Goal: Communication & Community: Ask a question

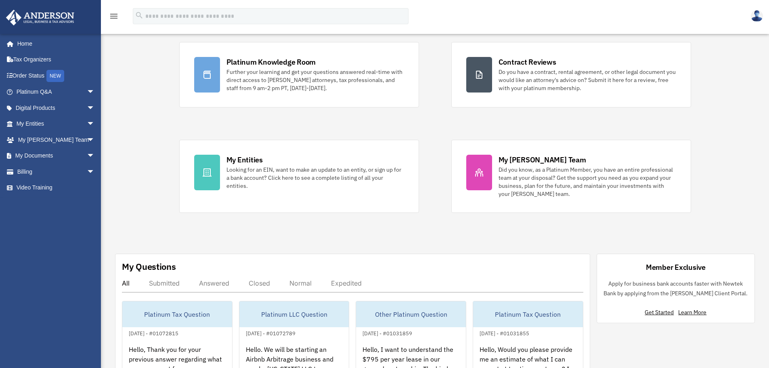
scroll to position [121, 0]
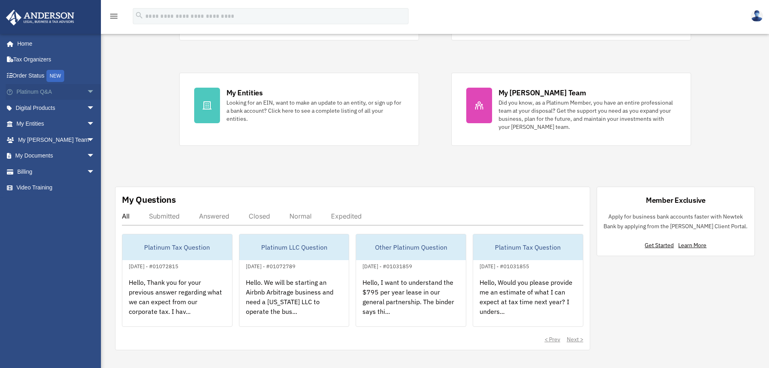
click at [46, 88] on link "Platinum Q&A arrow_drop_down" at bounding box center [56, 92] width 101 height 16
click at [87, 91] on span "arrow_drop_down" at bounding box center [95, 92] width 16 height 17
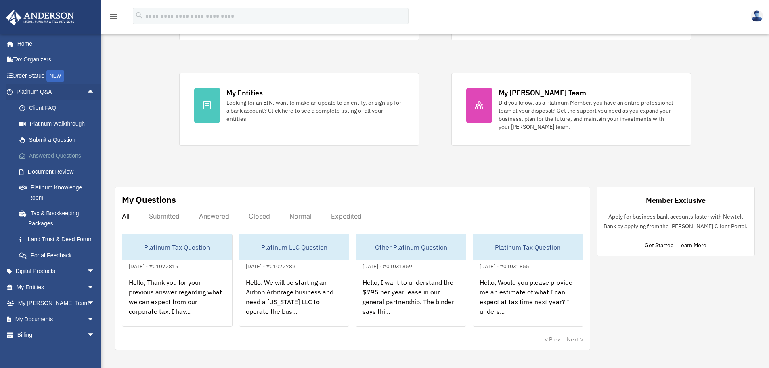
click at [56, 154] on link "Answered Questions" at bounding box center [59, 156] width 96 height 16
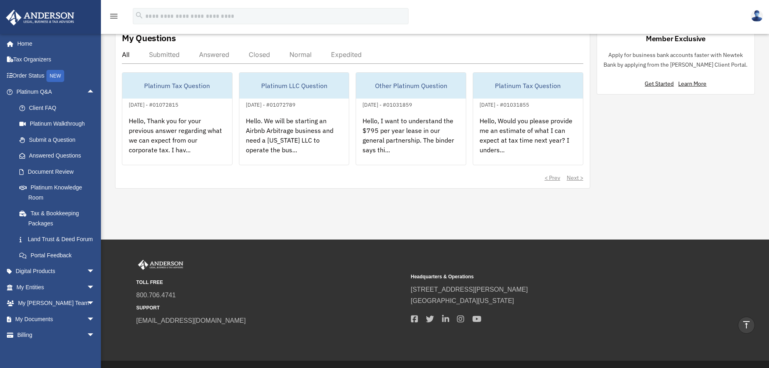
scroll to position [202, 0]
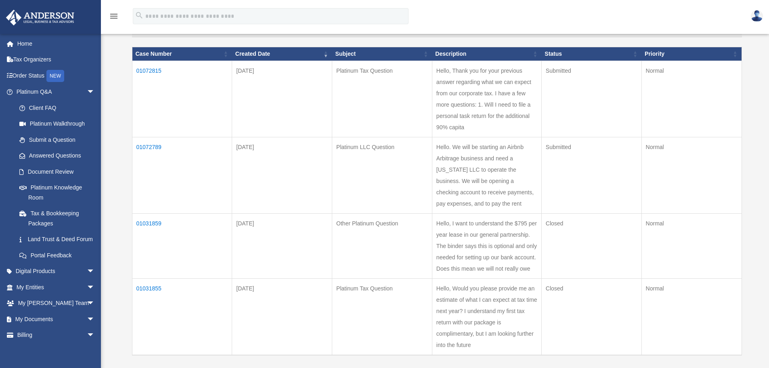
scroll to position [81, 0]
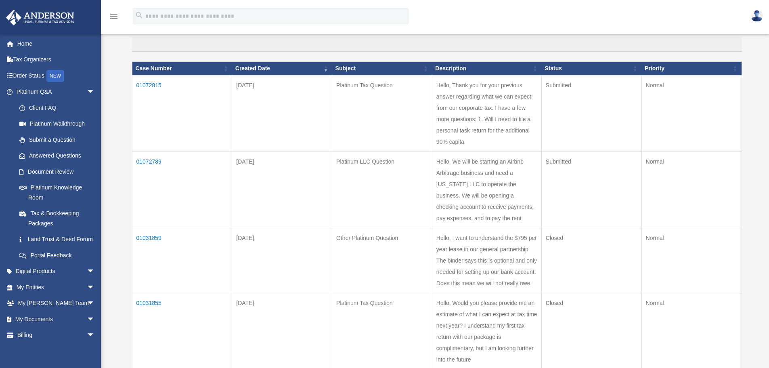
click at [148, 160] on td "01072789" at bounding box center [182, 189] width 100 height 76
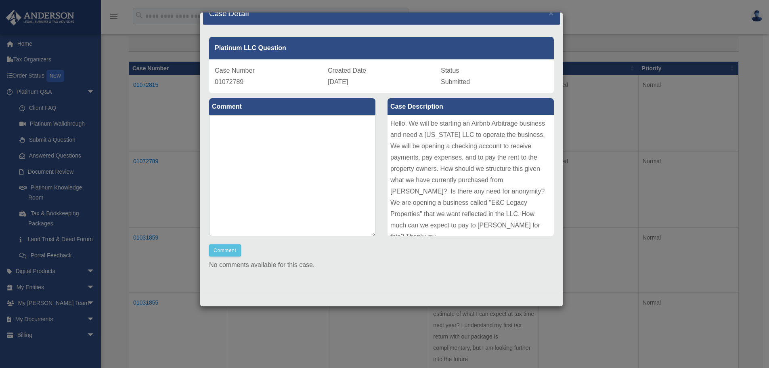
scroll to position [0, 0]
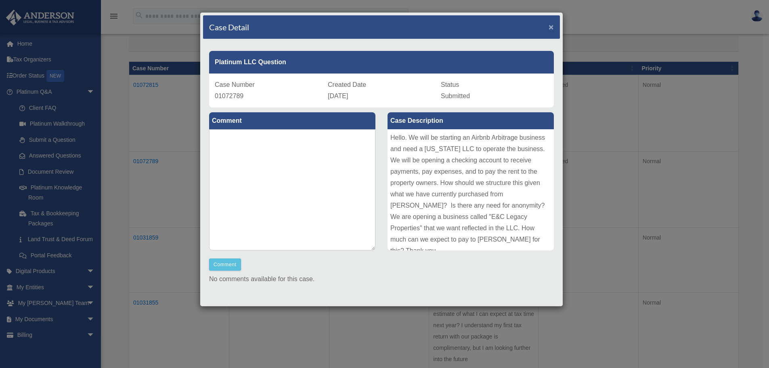
click at [548, 27] on span "×" at bounding box center [550, 26] width 5 height 9
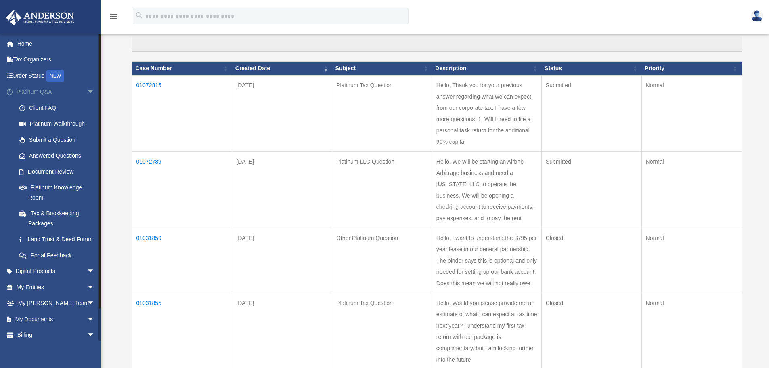
click at [87, 90] on span "arrow_drop_down" at bounding box center [95, 92] width 16 height 17
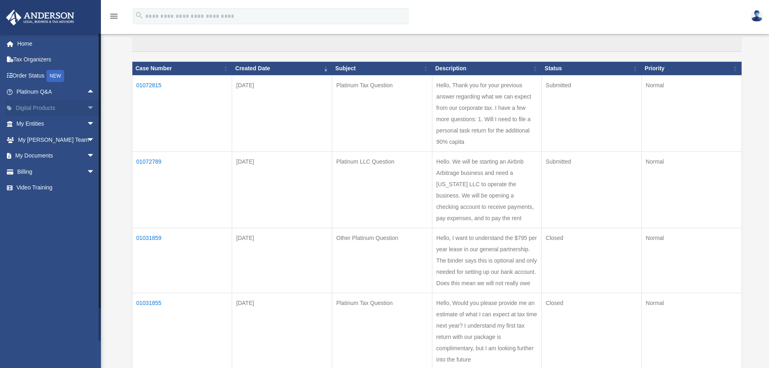
click at [87, 106] on span "arrow_drop_down" at bounding box center [95, 108] width 16 height 17
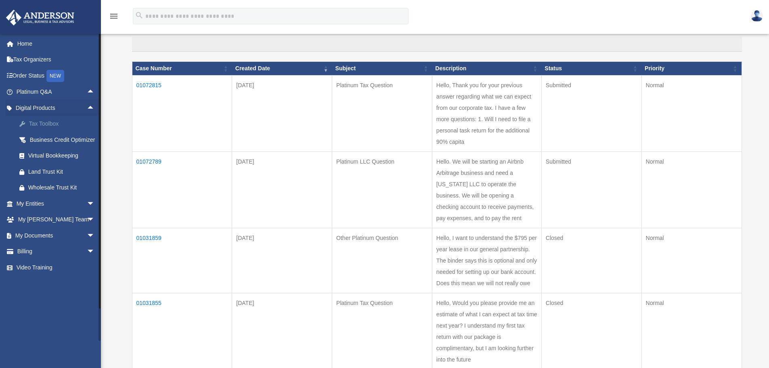
click at [40, 123] on div "Tax Toolbox" at bounding box center [62, 124] width 69 height 10
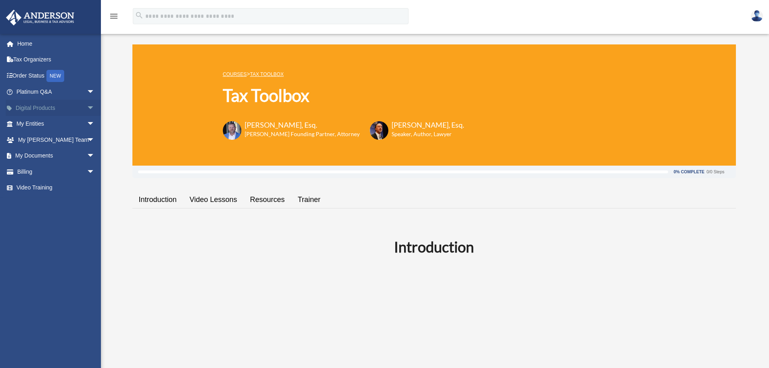
click at [87, 107] on span "arrow_drop_down" at bounding box center [95, 108] width 16 height 17
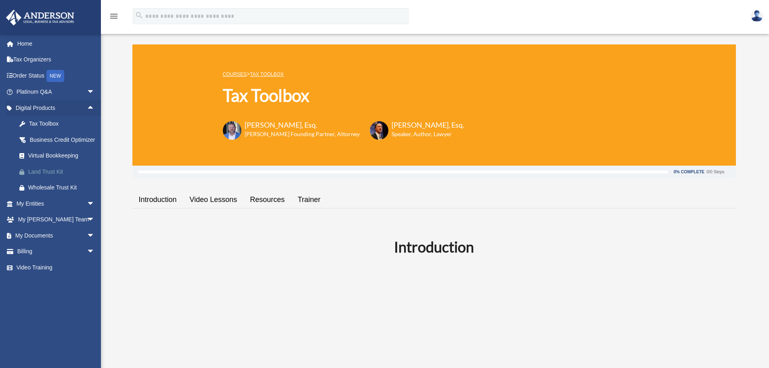
click at [44, 177] on div "Land Trust Kit" at bounding box center [62, 172] width 69 height 10
click at [87, 92] on span "arrow_drop_down" at bounding box center [95, 92] width 16 height 17
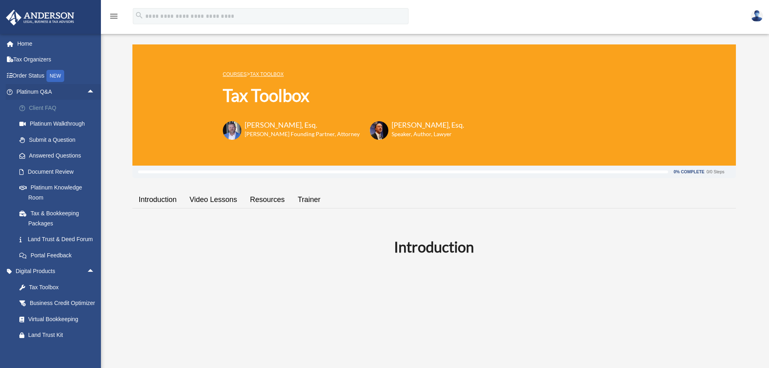
click at [47, 108] on link "Client FAQ" at bounding box center [59, 108] width 96 height 16
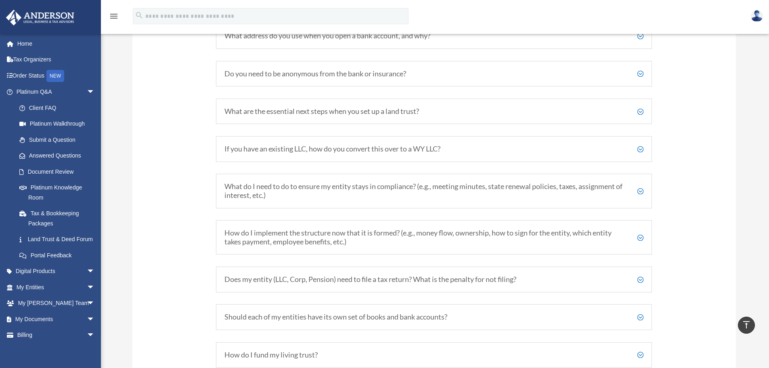
scroll to position [1130, 0]
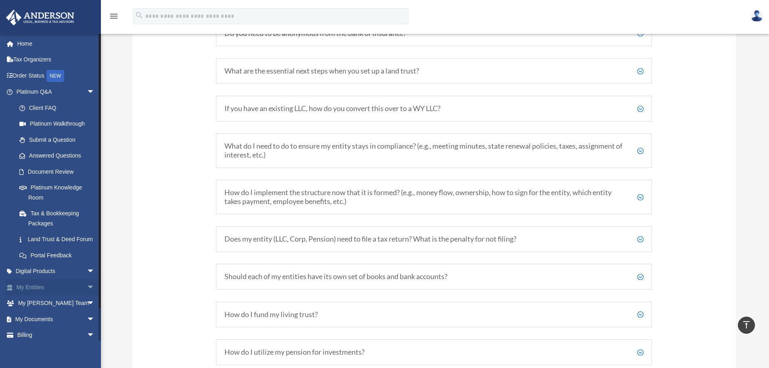
click at [87, 294] on span "arrow_drop_down" at bounding box center [95, 287] width 16 height 17
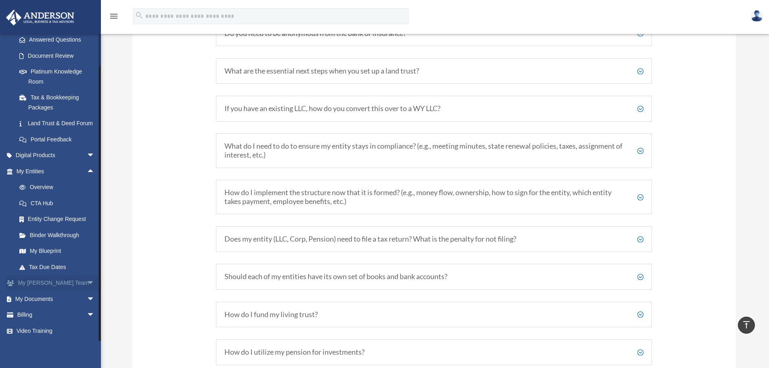
scroll to position [125, 0]
click at [31, 186] on link "Overview" at bounding box center [59, 187] width 96 height 16
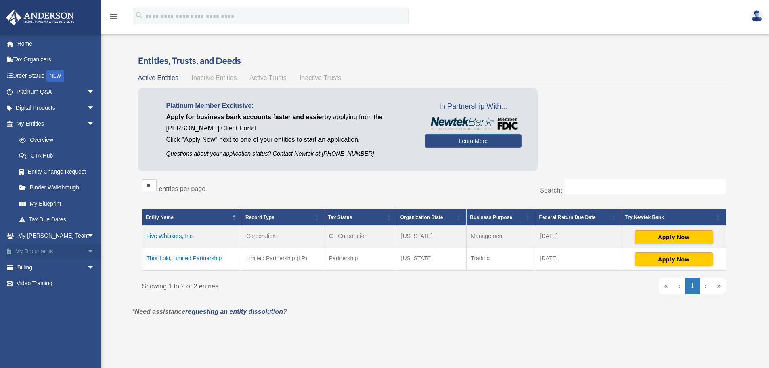
click at [87, 248] on span "arrow_drop_down" at bounding box center [95, 251] width 16 height 17
click at [50, 300] on link "Forms Library" at bounding box center [59, 299] width 96 height 16
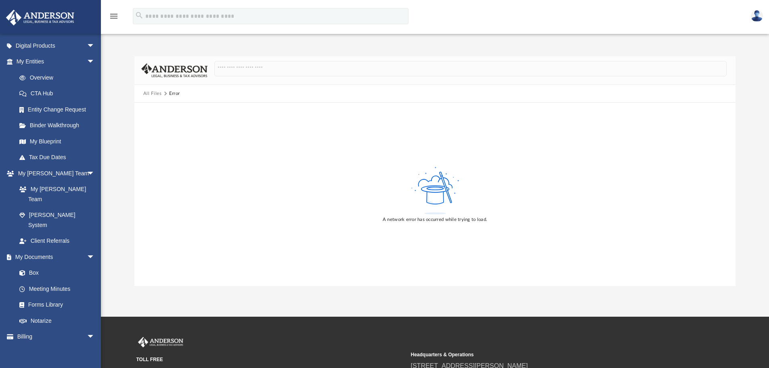
scroll to position [64, 0]
click at [38, 295] on link "Forms Library" at bounding box center [59, 303] width 96 height 16
click at [153, 95] on button "All Files" at bounding box center [152, 93] width 19 height 7
click at [157, 93] on button "All Files" at bounding box center [152, 93] width 19 height 7
click at [38, 295] on link "Forms Library" at bounding box center [59, 303] width 96 height 16
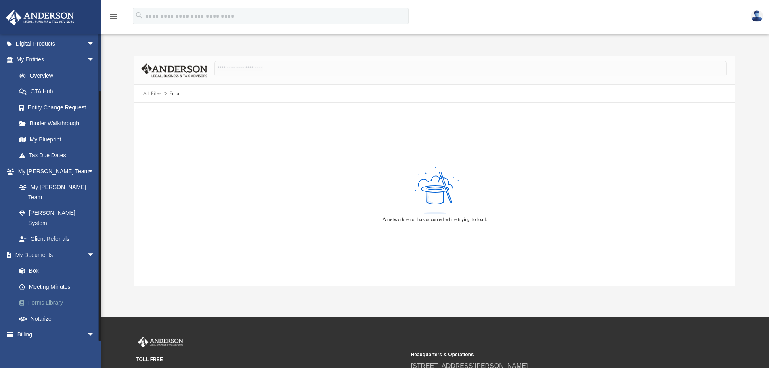
click at [41, 295] on link "Forms Library" at bounding box center [59, 303] width 96 height 16
click at [46, 278] on link "Meeting Minutes" at bounding box center [59, 286] width 96 height 16
click at [24, 284] on span at bounding box center [26, 287] width 5 height 6
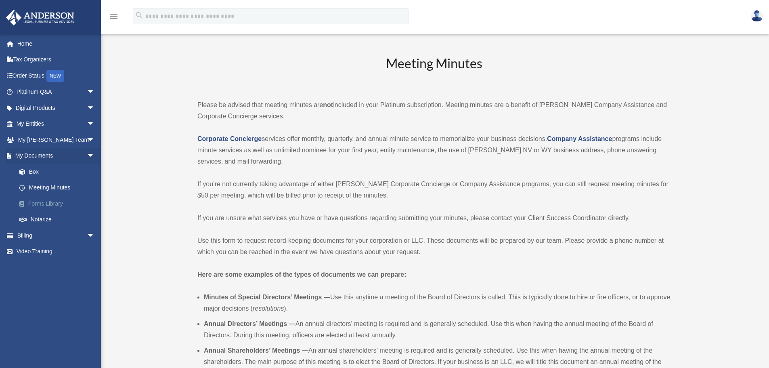
click at [33, 203] on link "Forms Library" at bounding box center [59, 203] width 96 height 16
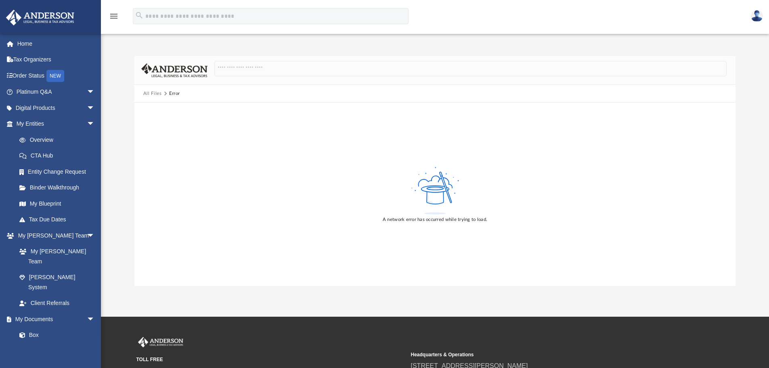
click at [151, 93] on button "All Files" at bounding box center [152, 93] width 19 height 7
click at [169, 96] on div "Error" at bounding box center [174, 93] width 10 height 7
click at [150, 94] on button "All Files" at bounding box center [152, 93] width 19 height 7
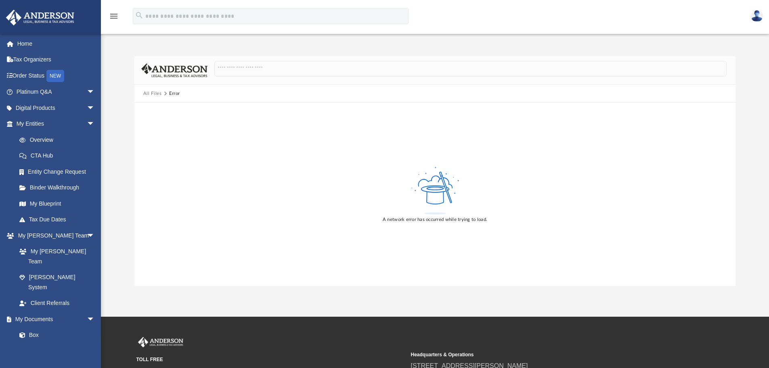
click at [150, 94] on button "All Files" at bounding box center [152, 93] width 19 height 7
click at [37, 92] on link "Platinum Q&A arrow_drop_down" at bounding box center [56, 92] width 101 height 16
click at [87, 90] on span "arrow_drop_down" at bounding box center [95, 92] width 16 height 17
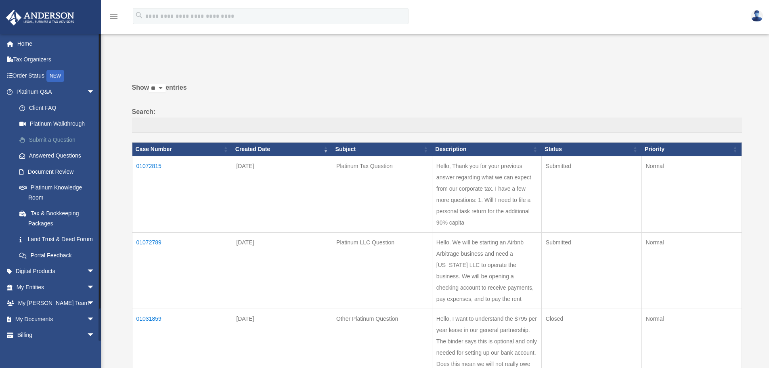
click at [42, 140] on link "Submit a Question" at bounding box center [59, 140] width 96 height 16
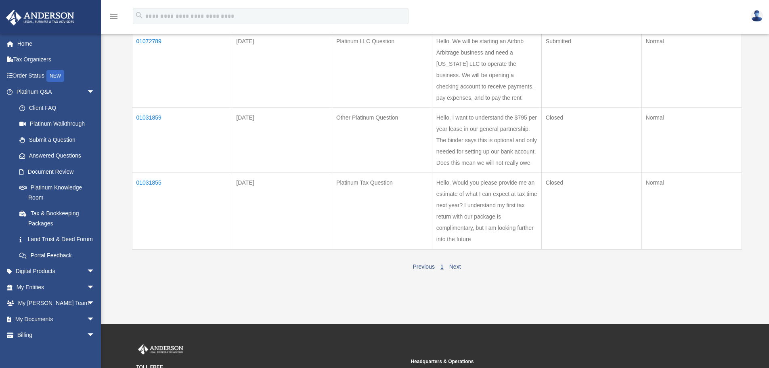
scroll to position [224, 0]
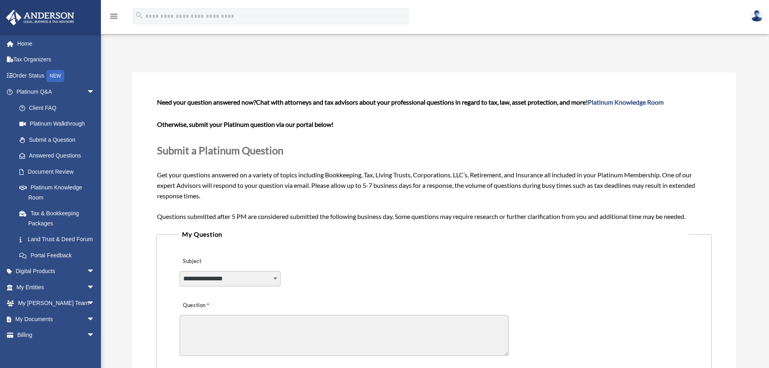
click at [275, 279] on select "**********" at bounding box center [230, 278] width 101 height 15
select select "******"
click at [180, 271] on select "**********" at bounding box center [230, 278] width 101 height 15
click at [228, 327] on textarea "Question" at bounding box center [344, 335] width 329 height 41
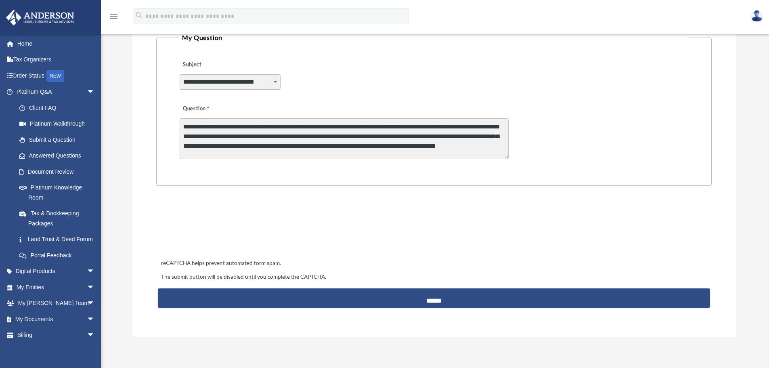
scroll to position [202, 0]
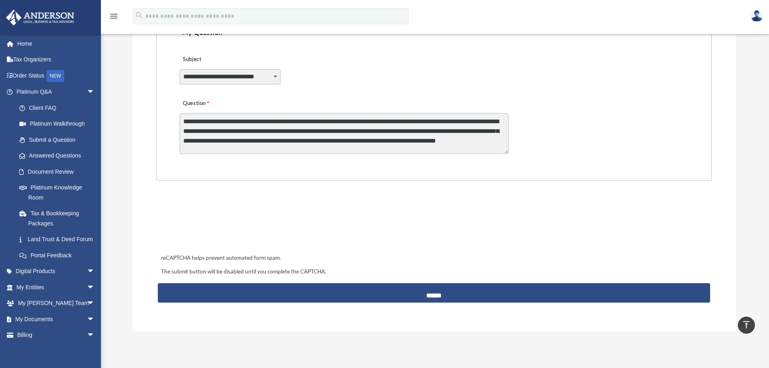
type textarea "**********"
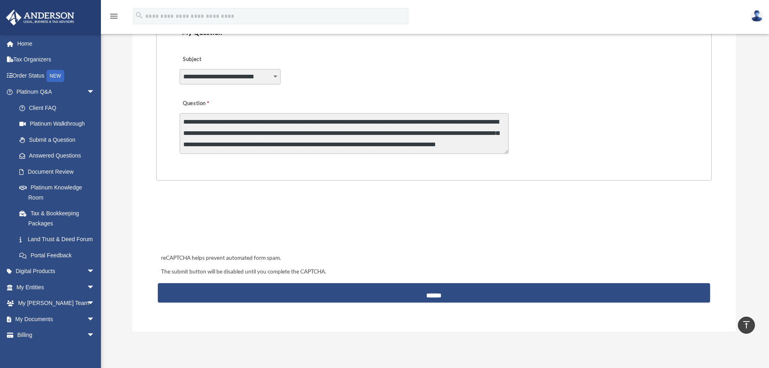
scroll to position [2, 0]
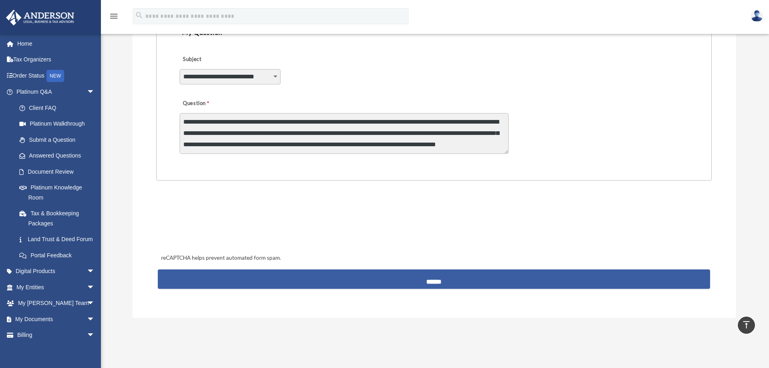
click at [342, 274] on input "******" at bounding box center [434, 278] width 552 height 19
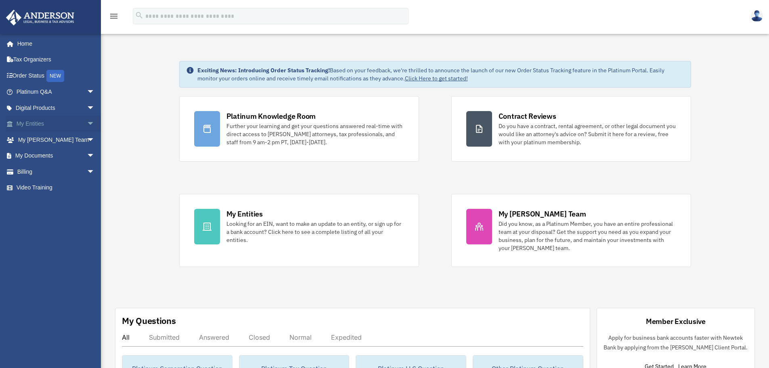
click at [87, 123] on span "arrow_drop_down" at bounding box center [95, 124] width 16 height 17
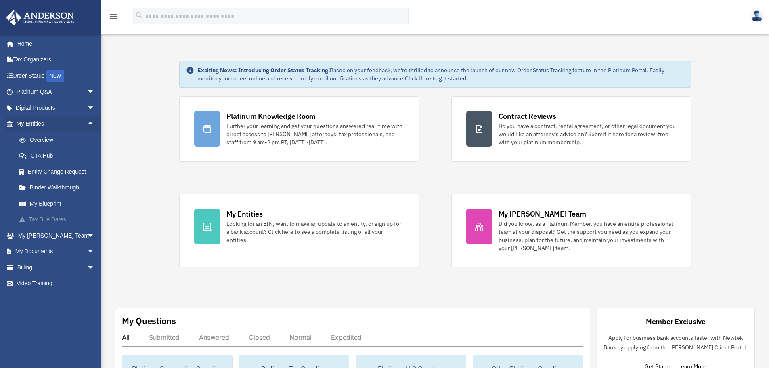
click at [48, 216] on link "Tax Due Dates" at bounding box center [59, 219] width 96 height 16
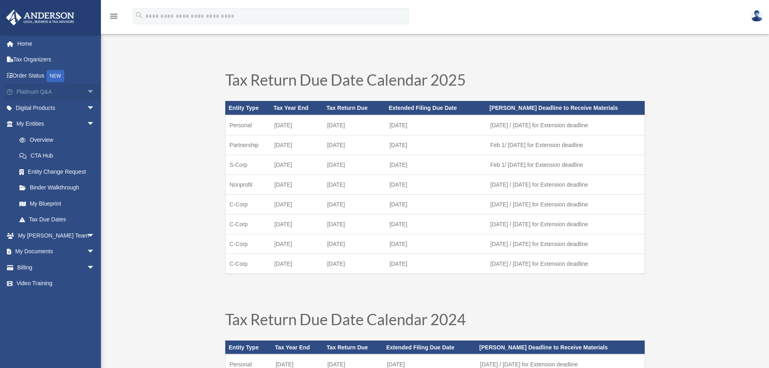
click at [87, 87] on span "arrow_drop_down" at bounding box center [95, 92] width 16 height 17
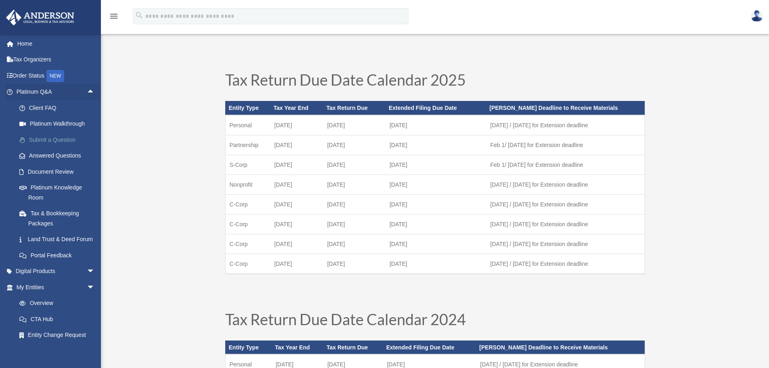
click at [68, 140] on link "Submit a Question" at bounding box center [59, 140] width 96 height 16
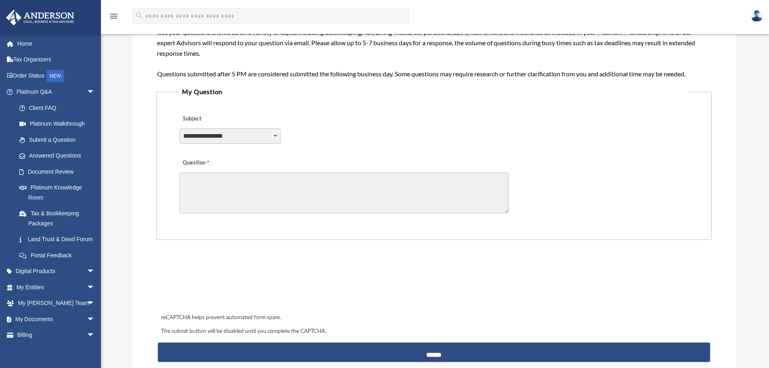
scroll to position [161, 0]
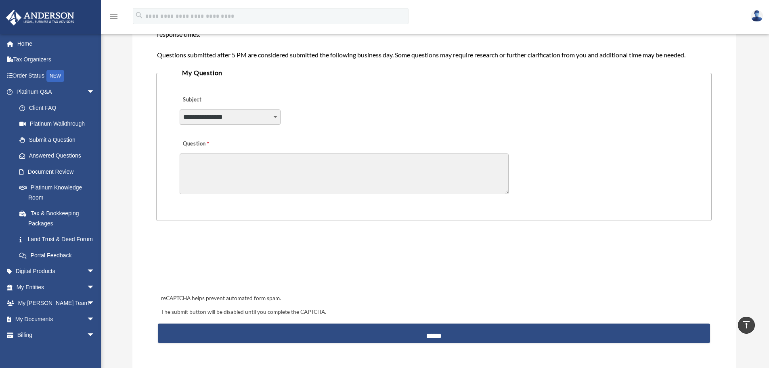
click at [273, 115] on select "**********" at bounding box center [230, 116] width 101 height 15
click at [180, 109] on select "**********" at bounding box center [230, 116] width 101 height 15
click at [228, 159] on textarea "Question" at bounding box center [344, 173] width 329 height 41
click at [274, 114] on select "**********" at bounding box center [230, 116] width 101 height 15
select select "******"
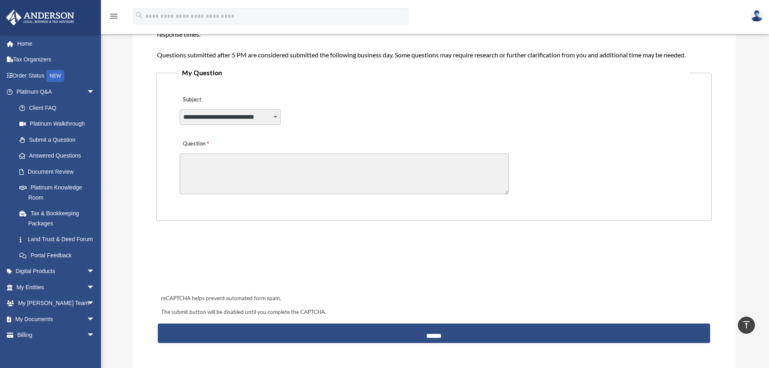
click at [180, 109] on select "**********" at bounding box center [230, 116] width 101 height 15
click at [232, 165] on textarea "Question" at bounding box center [344, 173] width 329 height 41
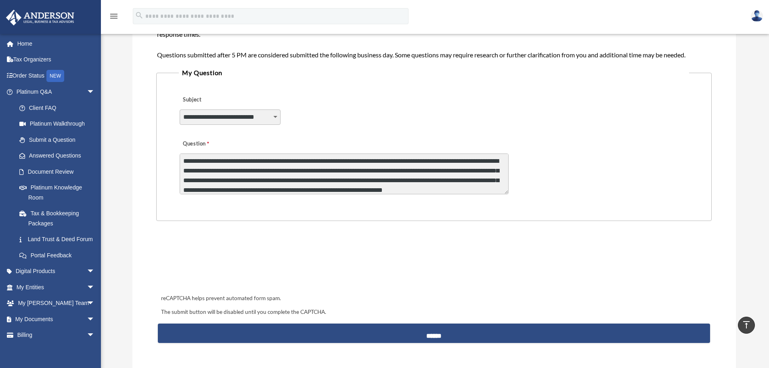
scroll to position [10, 0]
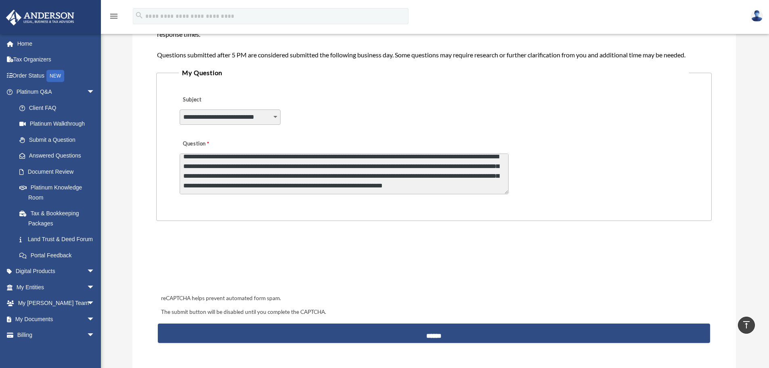
type textarea "**********"
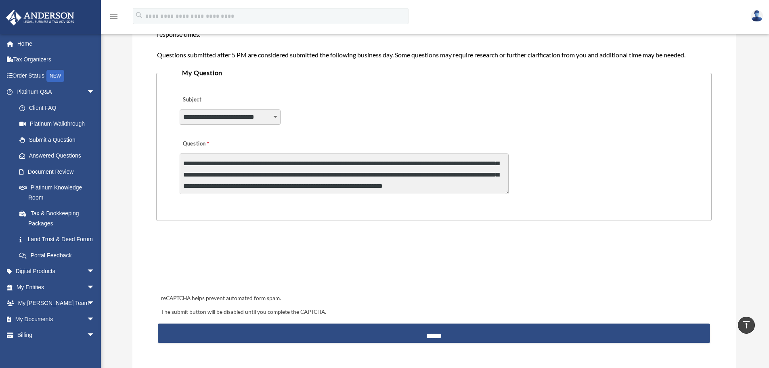
scroll to position [11, 0]
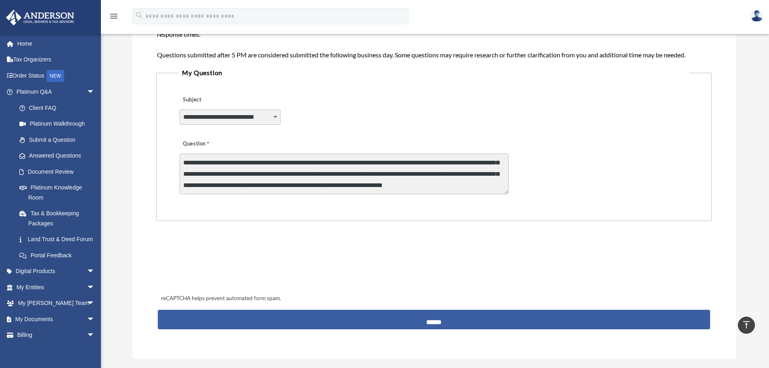
click at [336, 318] on input "******" at bounding box center [434, 319] width 552 height 19
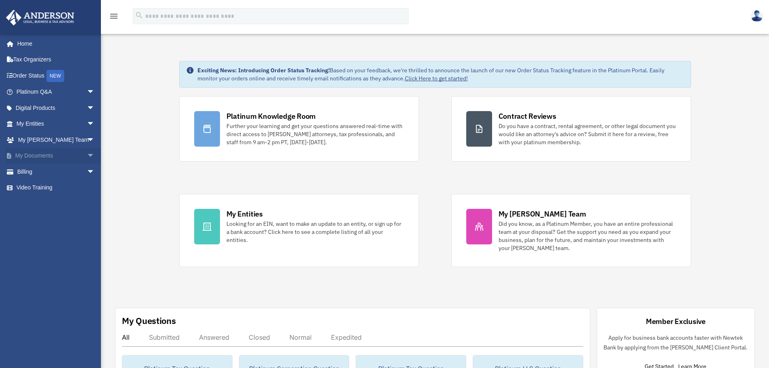
click at [87, 157] on span "arrow_drop_down" at bounding box center [95, 156] width 16 height 17
click at [33, 202] on link "Forms Library" at bounding box center [59, 203] width 96 height 16
